Goal: Navigation & Orientation: Find specific page/section

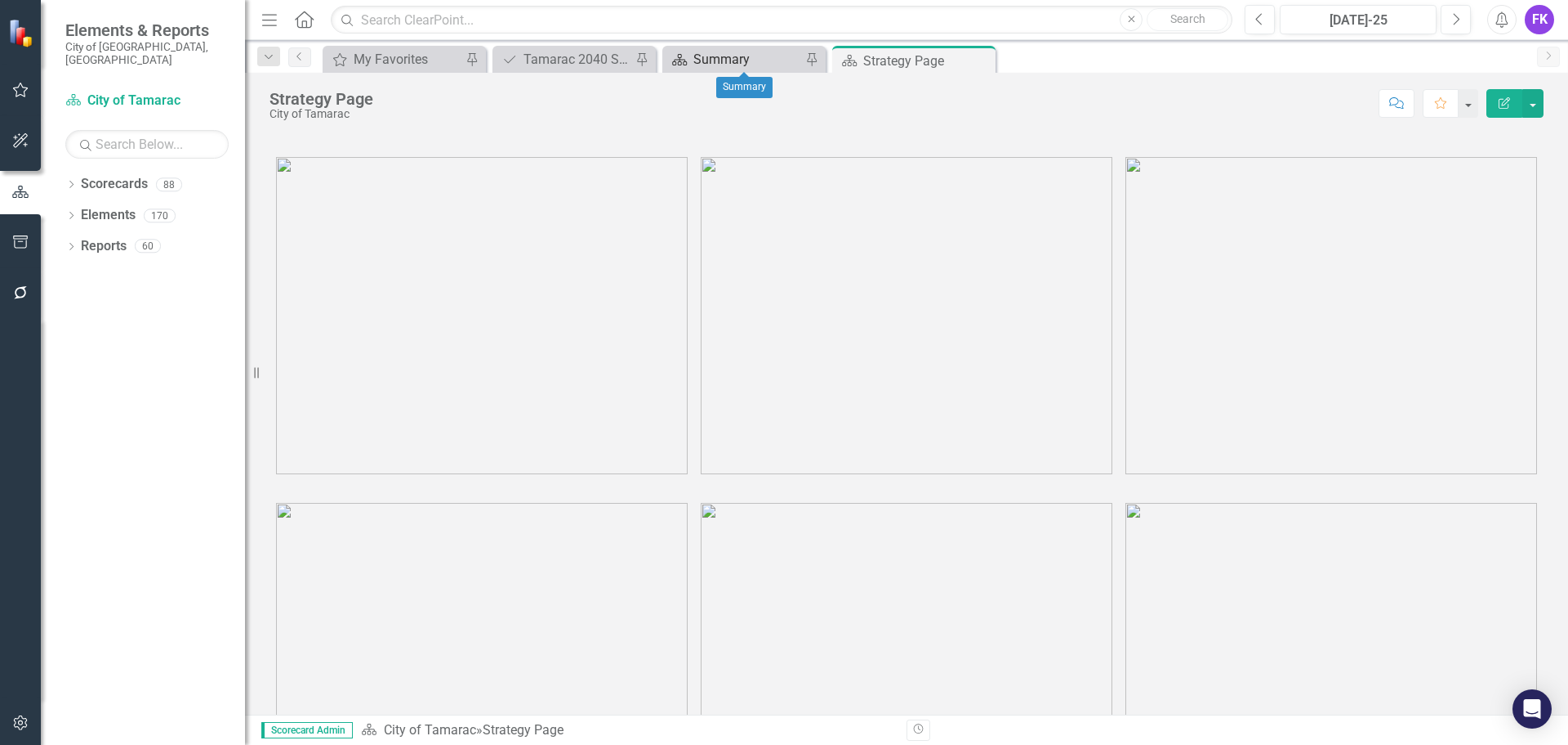
click at [747, 54] on div "Summary" at bounding box center [747, 59] width 108 height 21
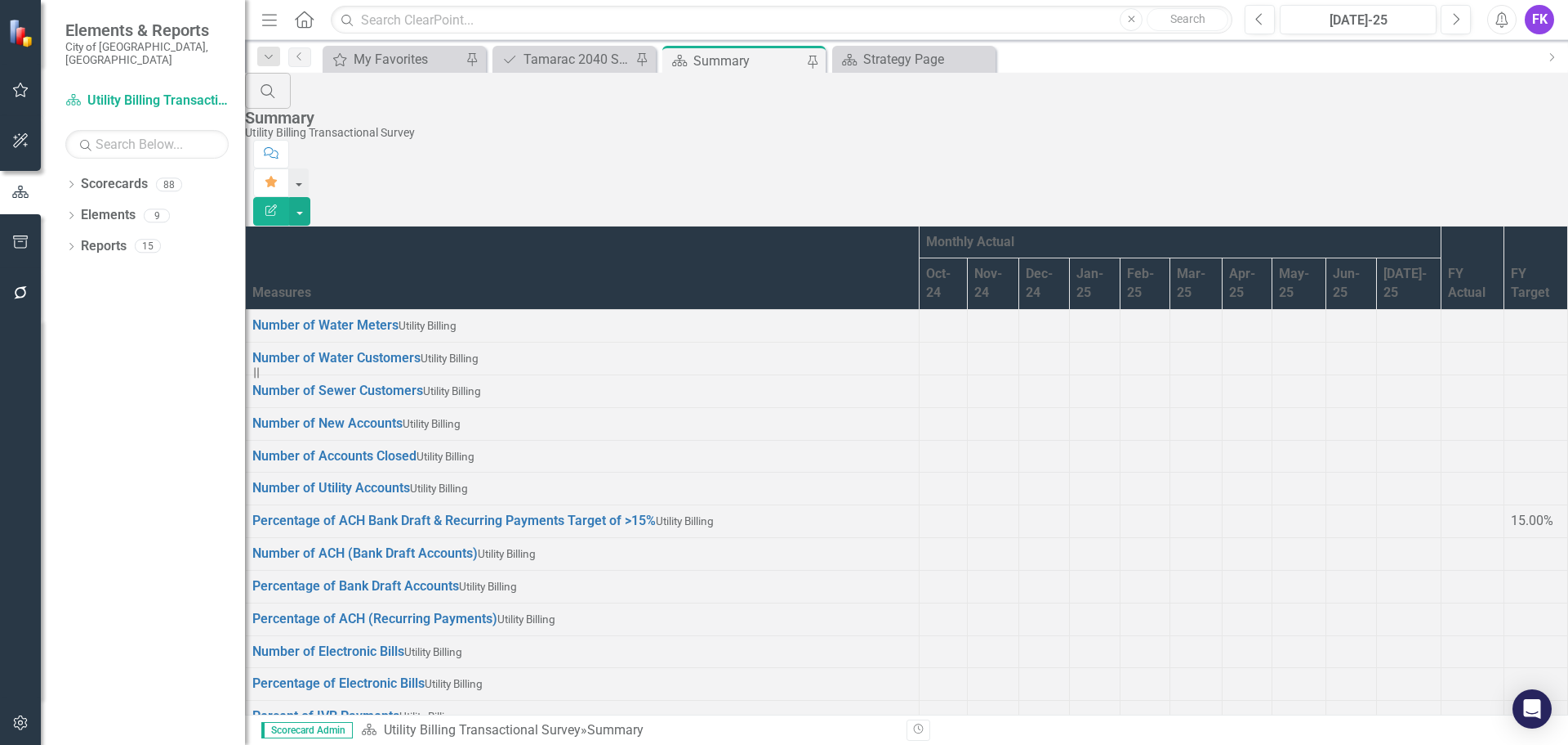
scroll to position [244, 0]
click at [91, 237] on link "Reports" at bounding box center [103, 247] width 46 height 19
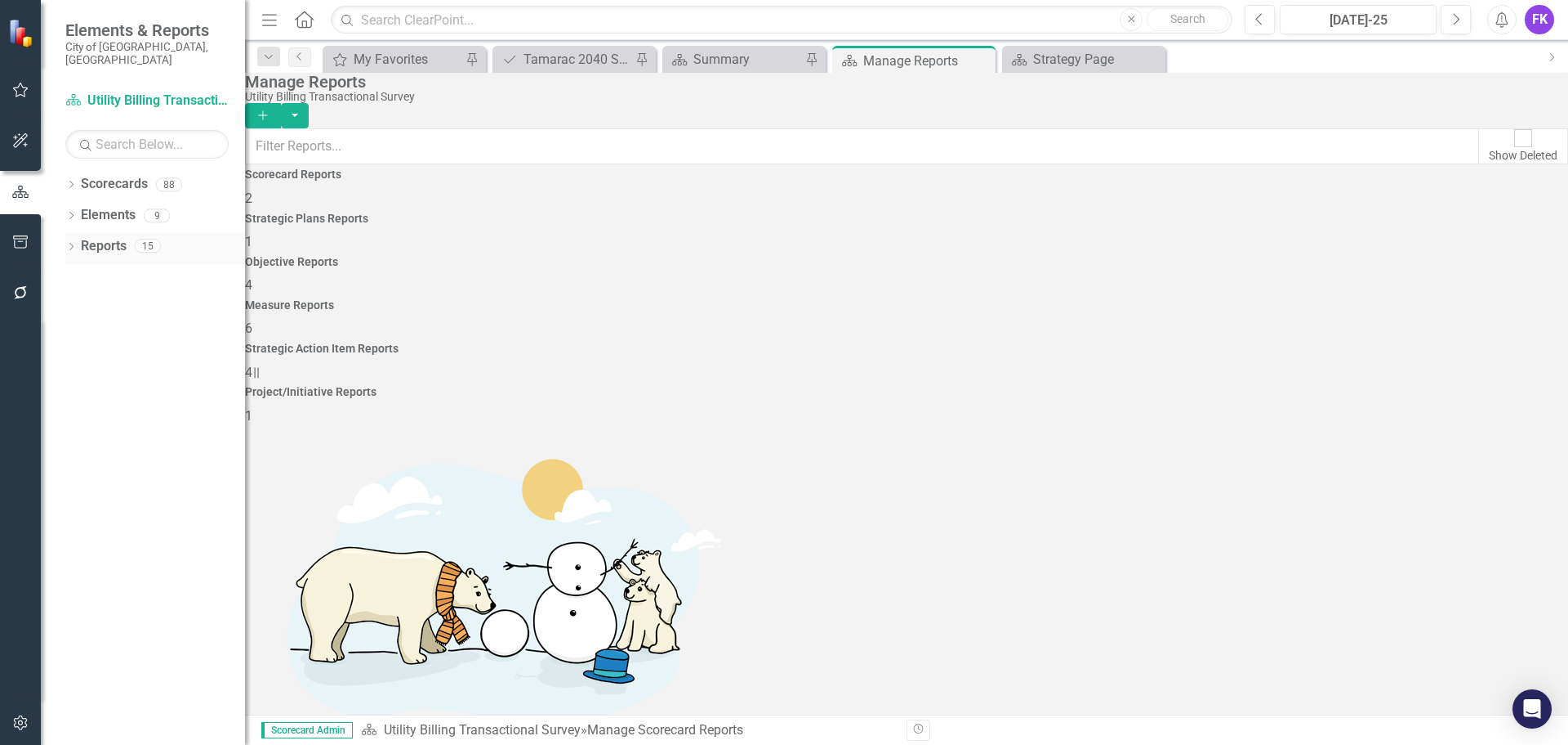
click at [78, 233] on div "Dropdown Reports 15" at bounding box center [156, 248] width 180 height 31
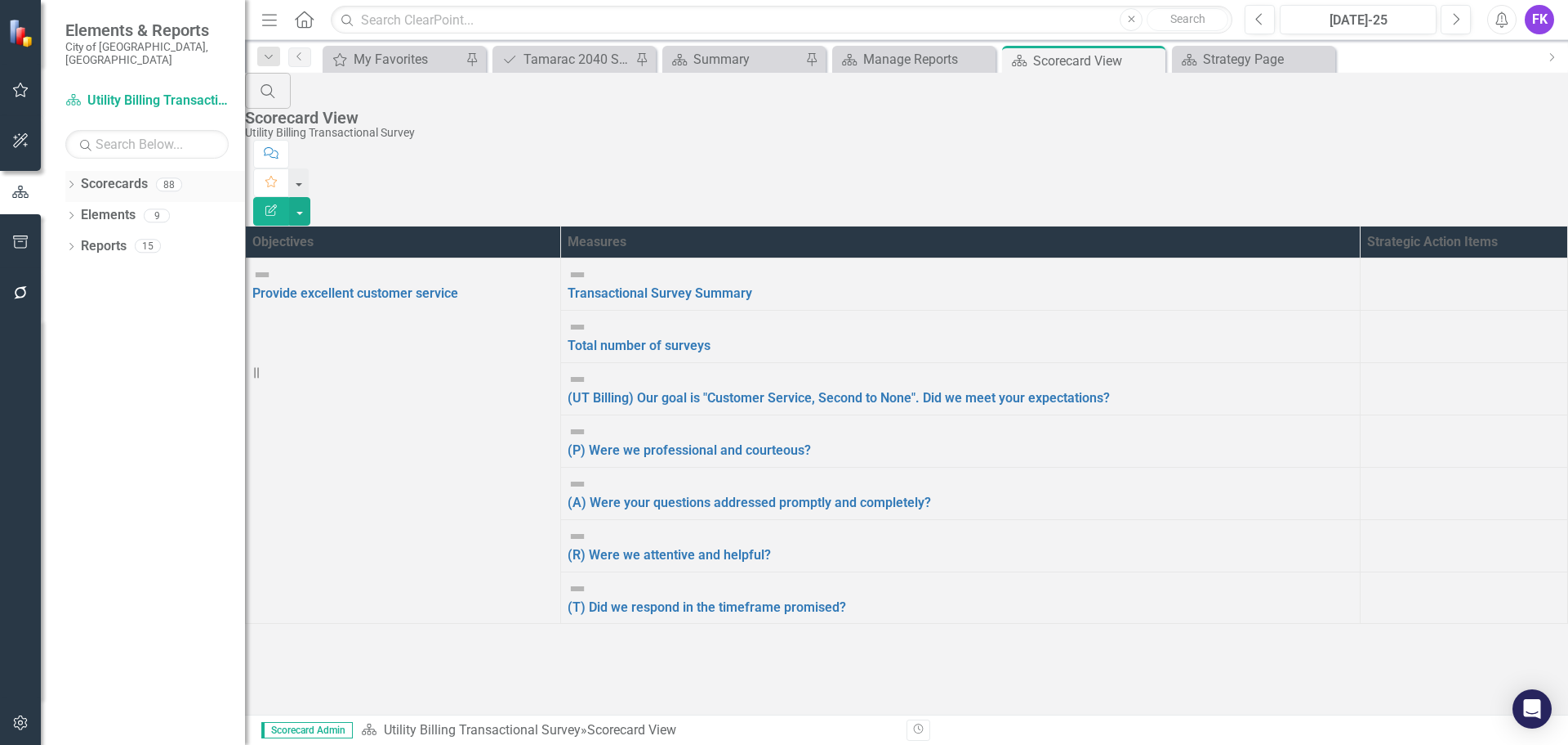
click at [106, 175] on link "Scorecards" at bounding box center [113, 184] width 67 height 19
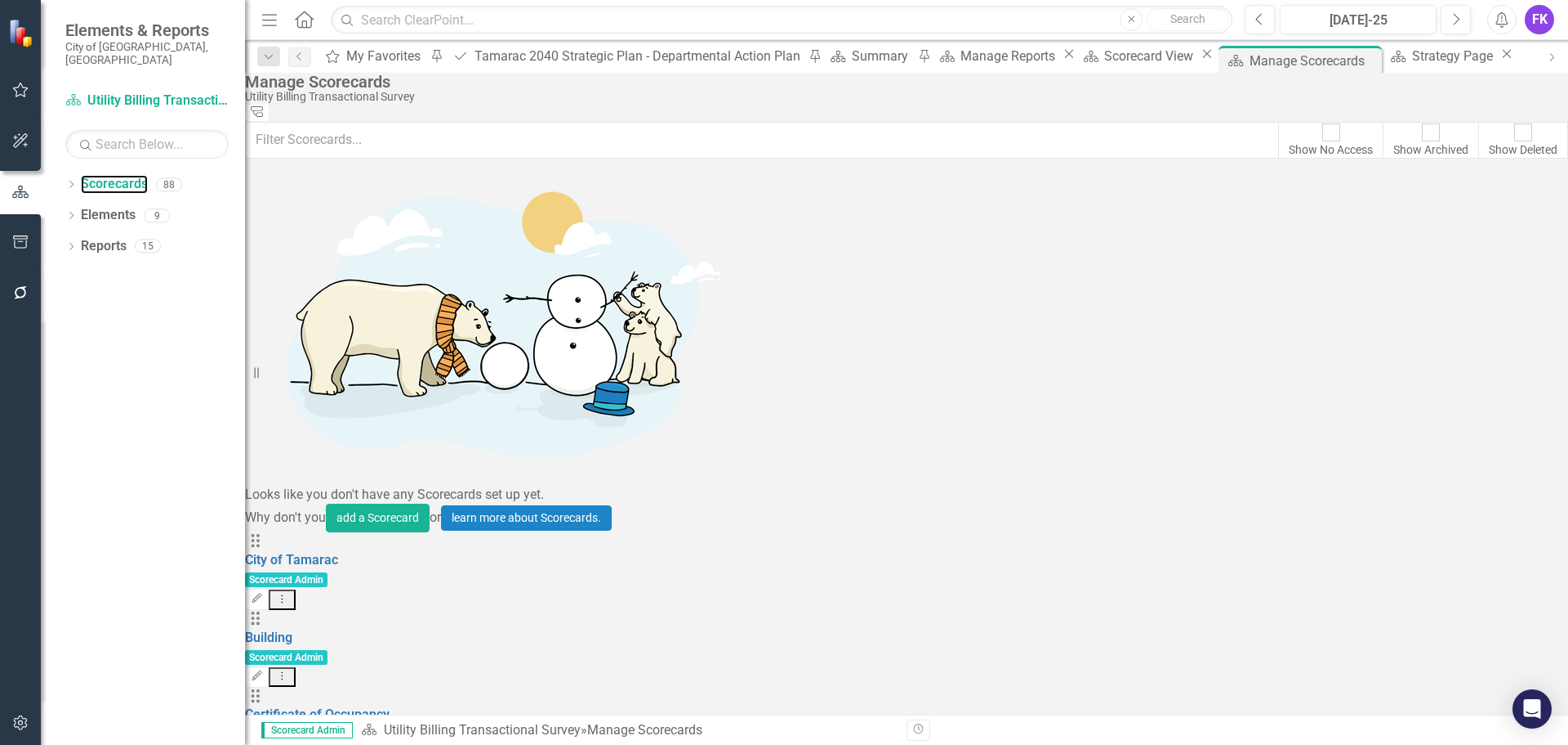
scroll to position [817, 0]
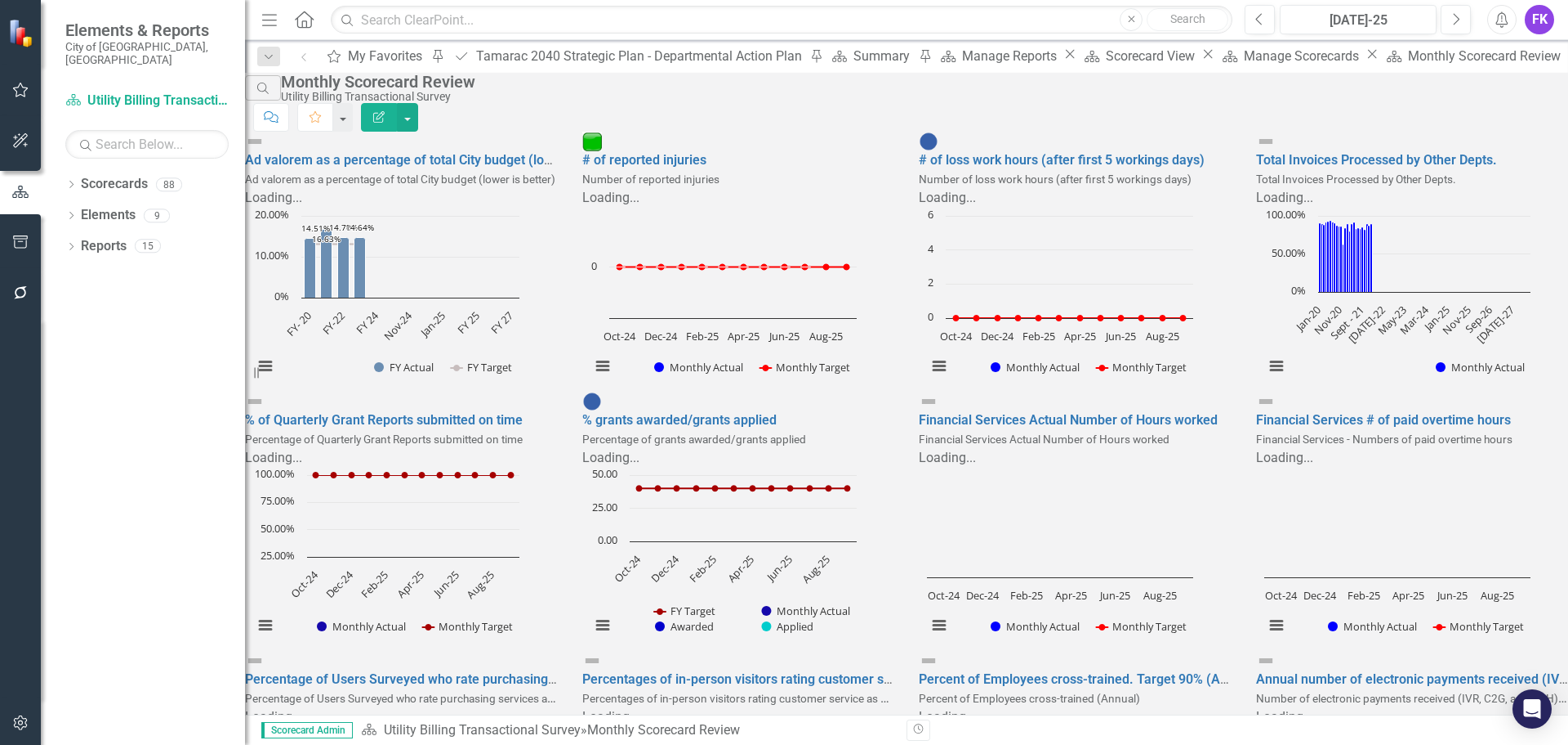
scroll to position [269, 0]
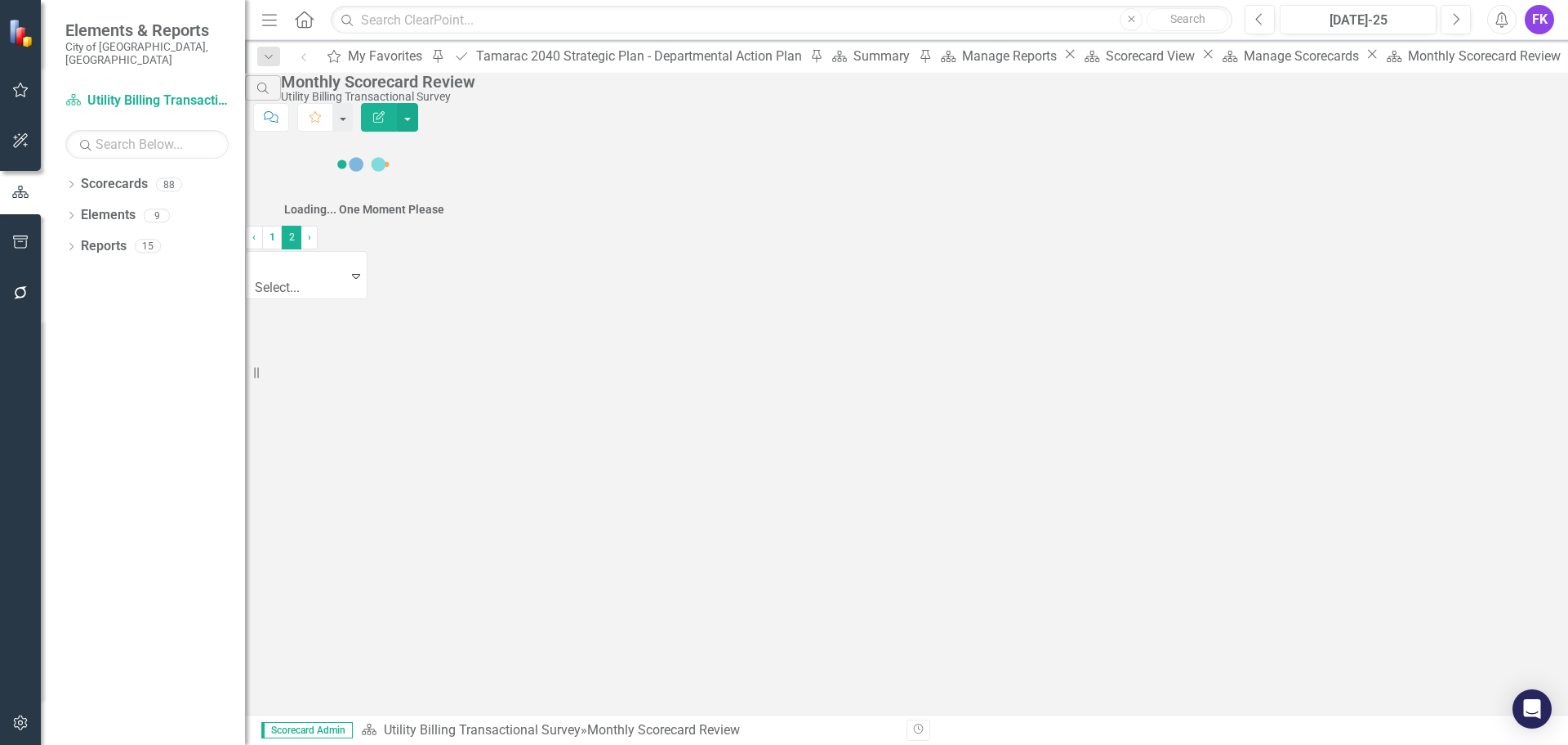
scroll to position [0, 0]
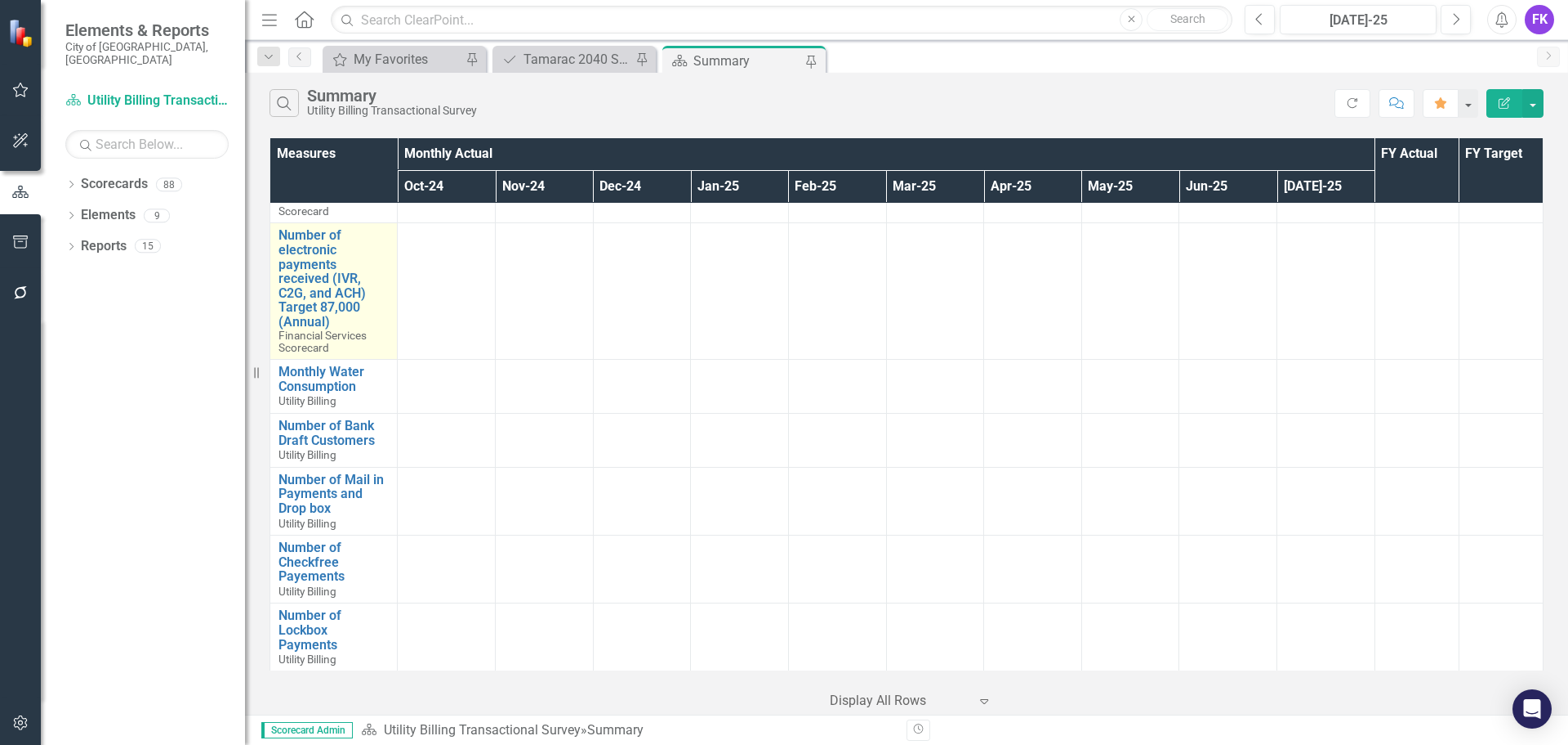
scroll to position [1143, 0]
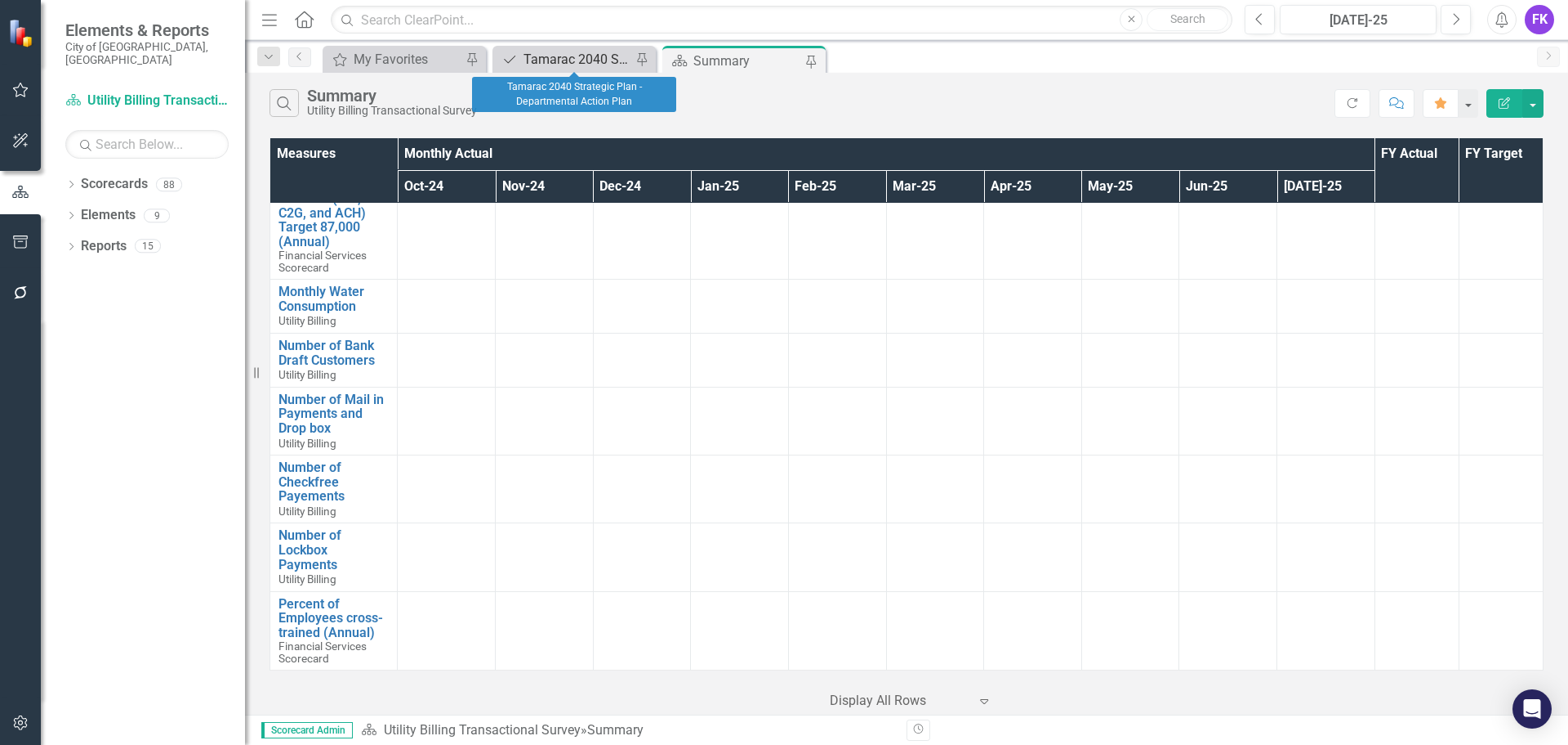
click at [581, 56] on div "Tamarac 2040 Strategic Plan - Departmental Action Plan" at bounding box center [577, 59] width 108 height 21
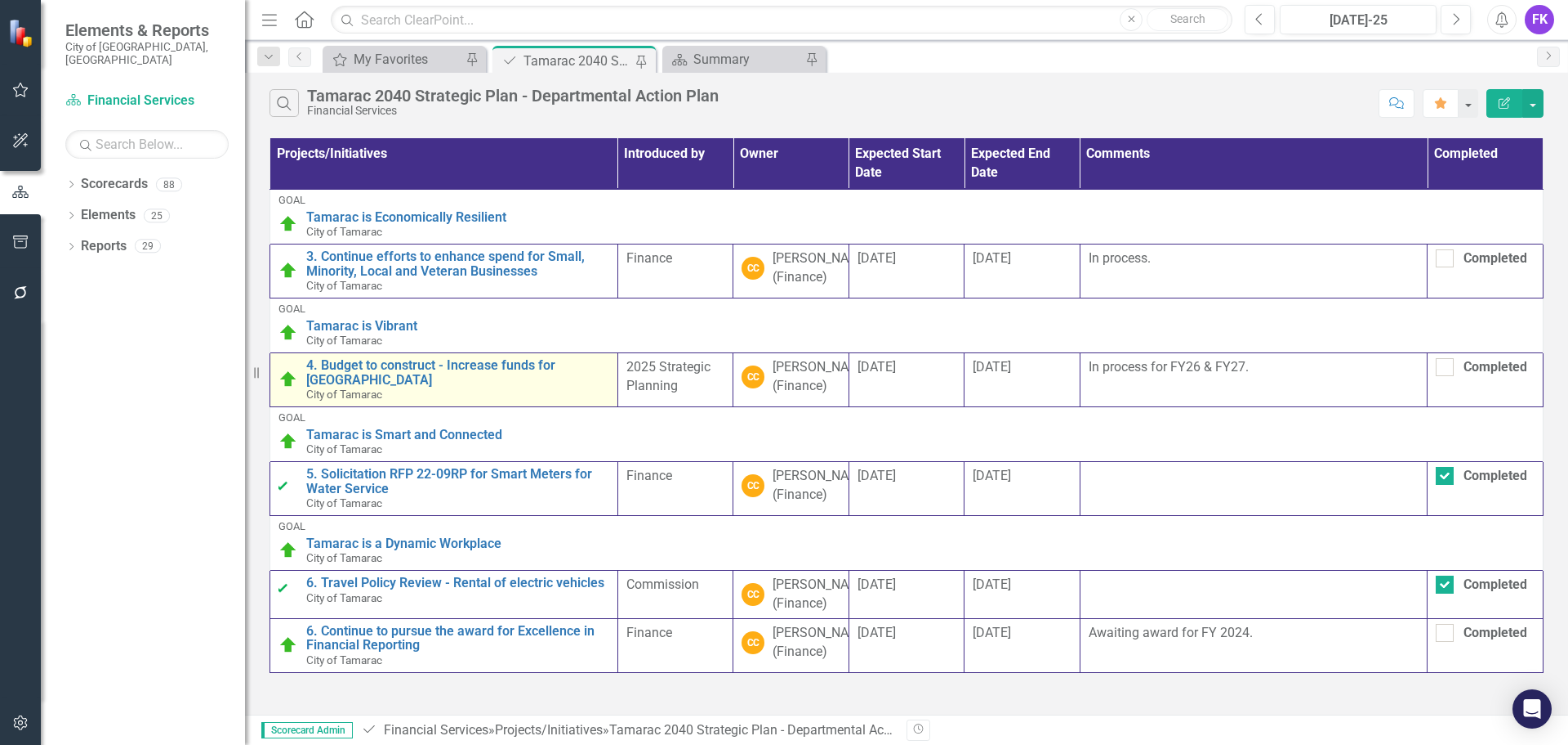
scroll to position [44, 0]
